Goal: Check status: Check status

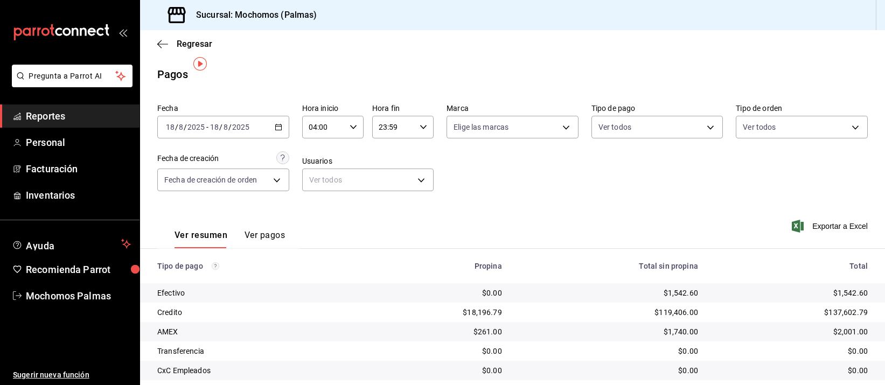
scroll to position [109, 0]
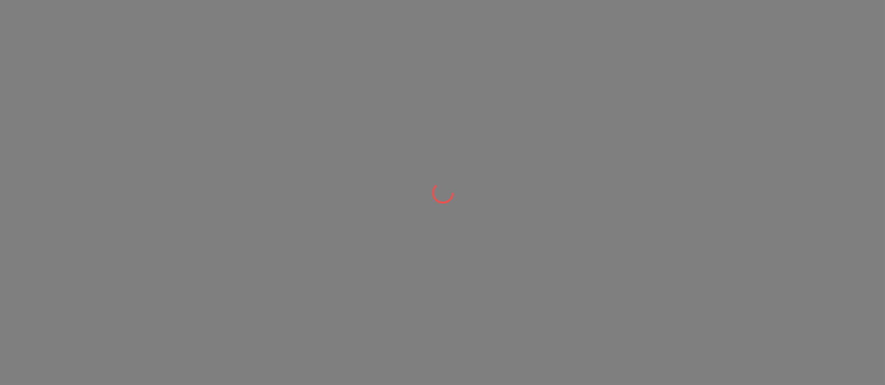
click at [565, 0] on div at bounding box center [442, 0] width 885 height 0
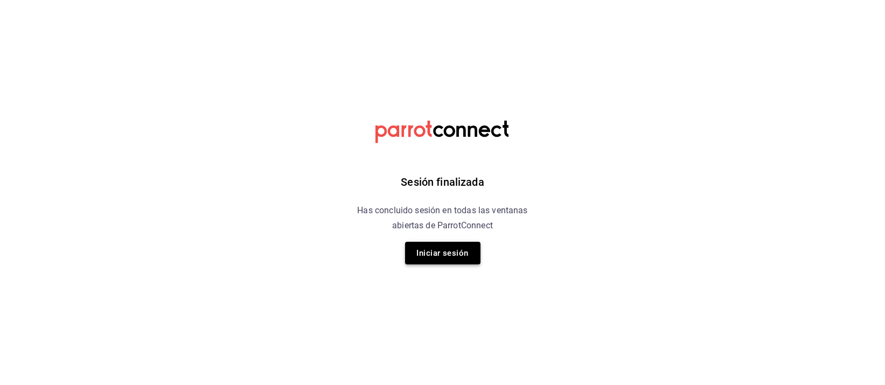
click at [441, 252] on button "Iniciar sesión" at bounding box center [442, 253] width 75 height 23
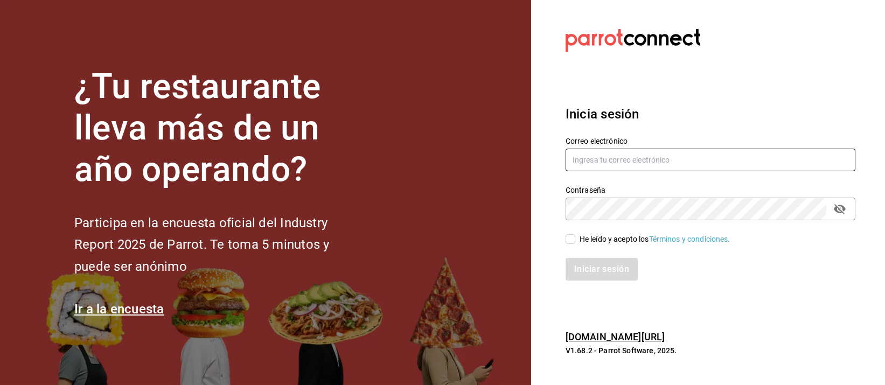
type input "[EMAIL_ADDRESS][DOMAIN_NAME]"
click at [569, 238] on input "He leído y acepto los Términos y condiciones." at bounding box center [571, 239] width 10 height 10
checkbox input "true"
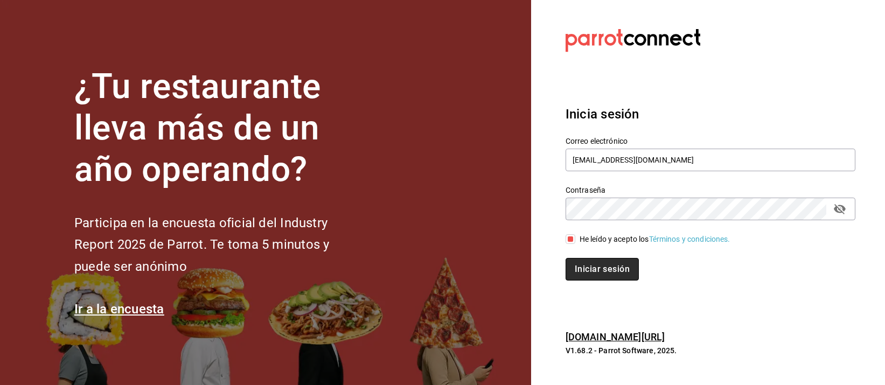
click at [582, 268] on button "Iniciar sesión" at bounding box center [602, 269] width 73 height 23
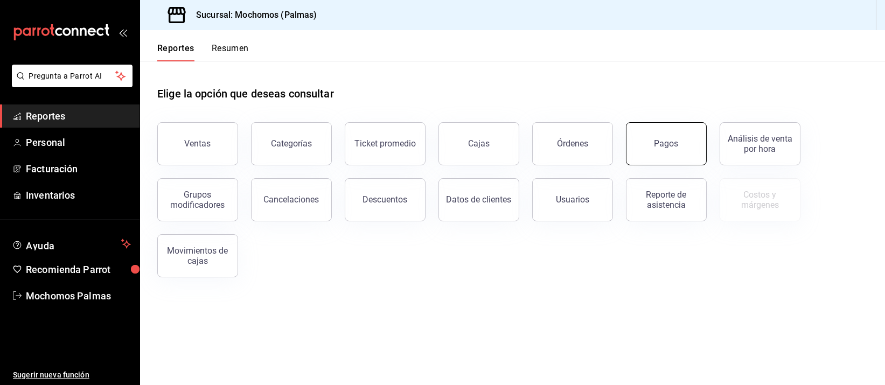
click at [650, 141] on button "Pagos" at bounding box center [666, 143] width 81 height 43
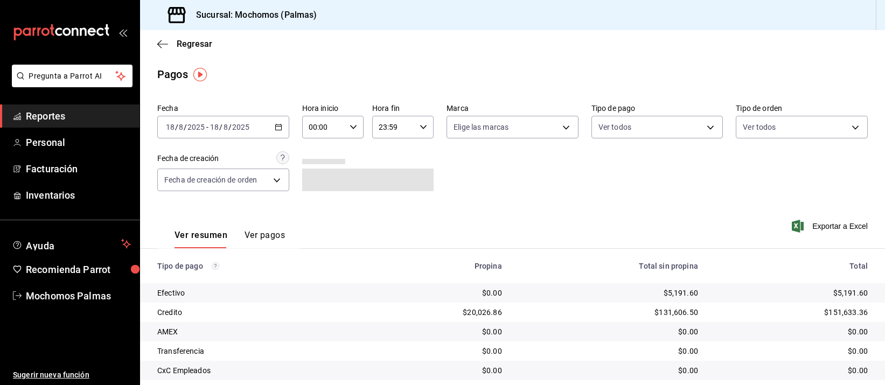
click at [276, 124] on icon "button" at bounding box center [279, 127] width 8 height 8
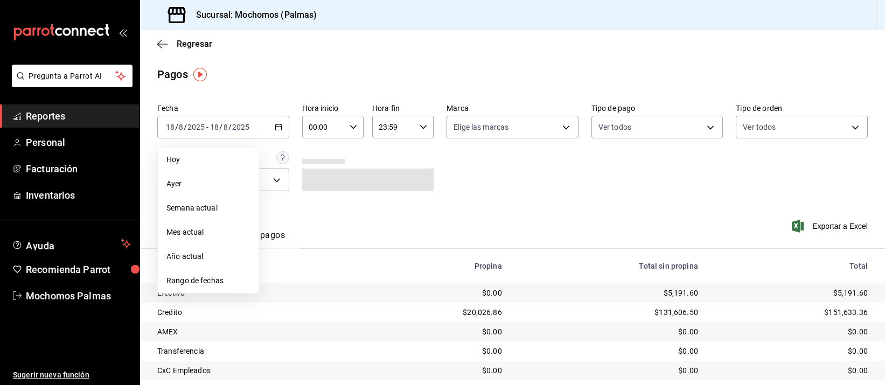
click at [204, 161] on span "Hoy" at bounding box center [208, 159] width 84 height 11
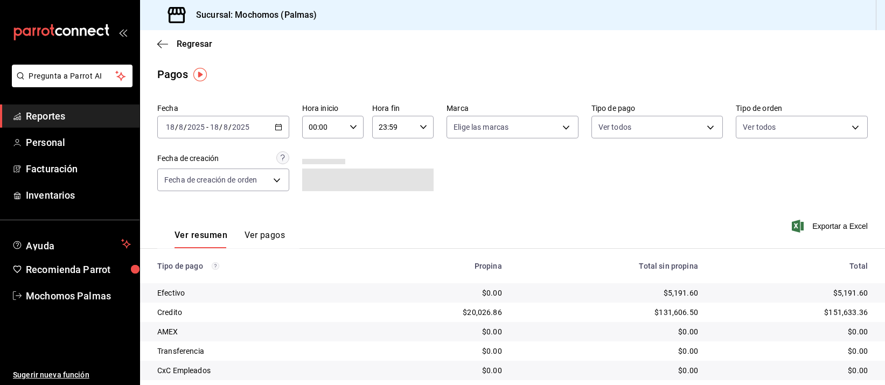
click at [350, 126] on icon "button" at bounding box center [354, 127] width 8 height 8
click at [315, 208] on span "02" at bounding box center [315, 206] width 13 height 9
type input "02:00"
click at [520, 189] on div at bounding box center [442, 192] width 885 height 385
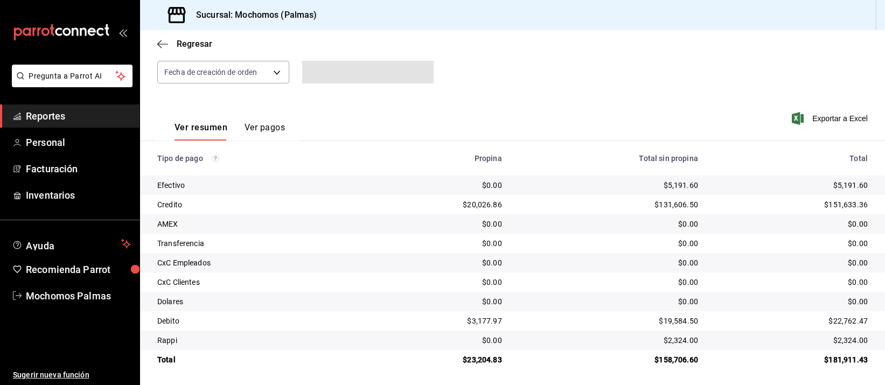
scroll to position [109, 0]
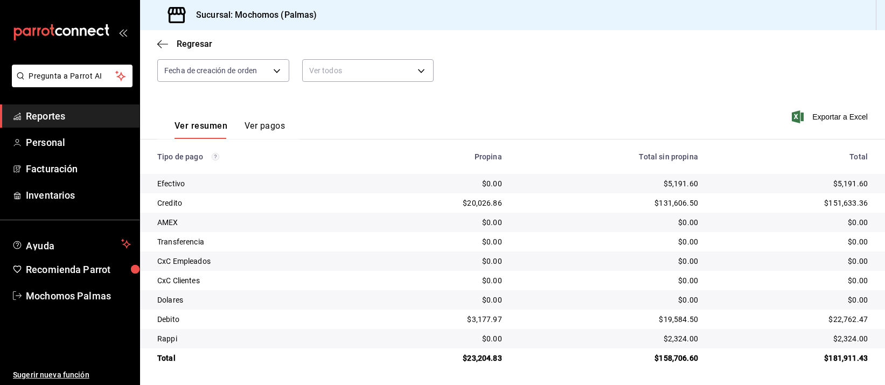
click at [526, 203] on div "$131,606.50" at bounding box center [608, 203] width 179 height 11
click at [522, 201] on div "$131,606.50" at bounding box center [608, 203] width 179 height 11
click at [511, 257] on td "$0.00" at bounding box center [609, 261] width 196 height 19
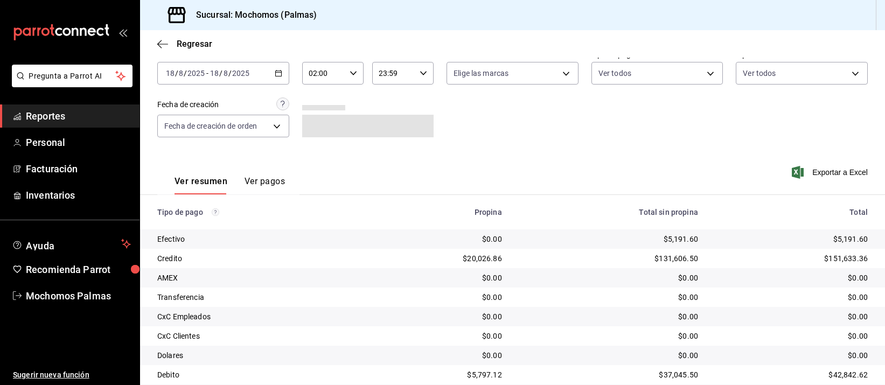
scroll to position [109, 0]
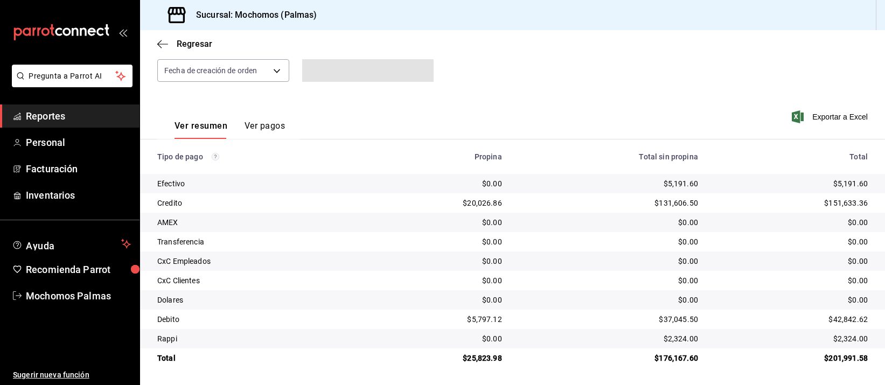
click at [543, 248] on td "$0.00" at bounding box center [609, 241] width 196 height 19
click at [543, 247] on div "$0.00" at bounding box center [608, 242] width 179 height 11
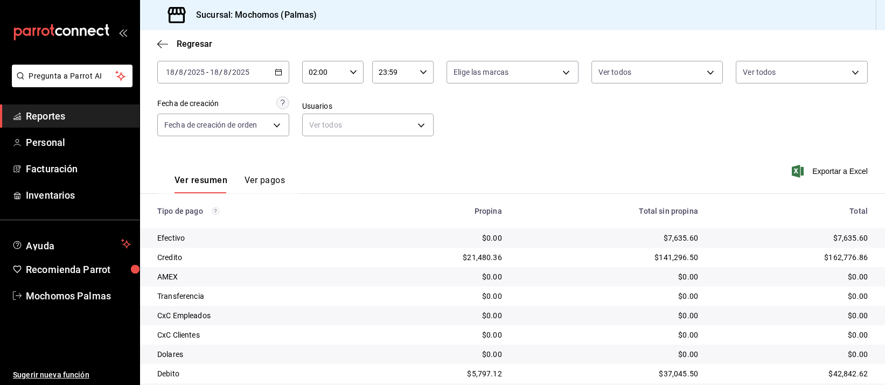
scroll to position [109, 0]
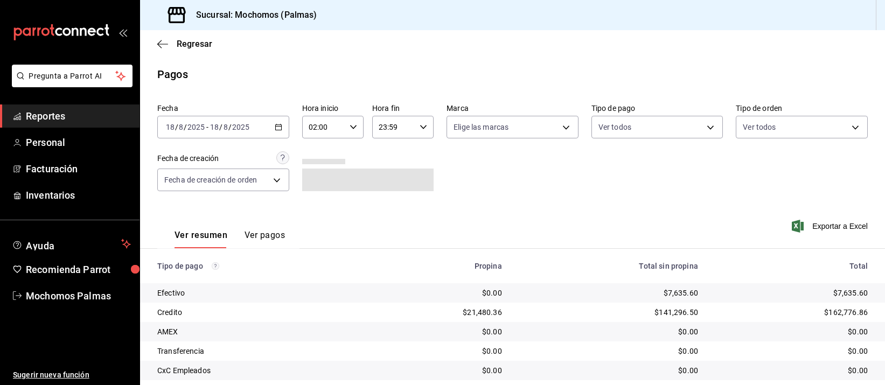
scroll to position [109, 0]
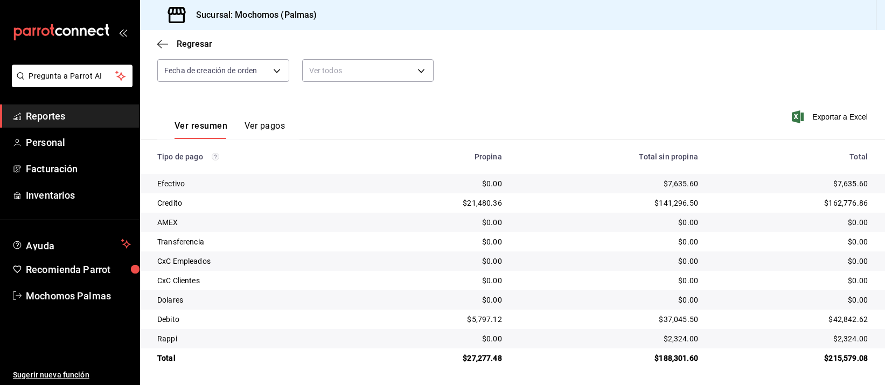
click at [660, 272] on td "$0.00" at bounding box center [609, 280] width 196 height 19
